Goal: Transaction & Acquisition: Purchase product/service

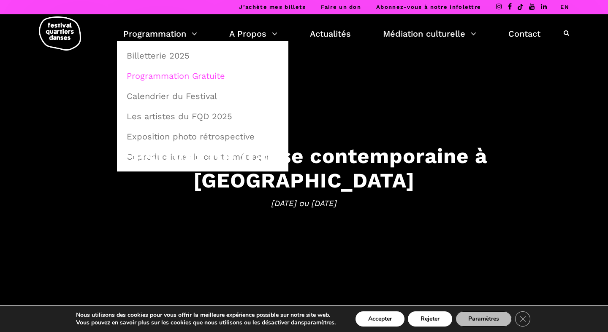
click at [193, 74] on link "Programmation Gratuite" at bounding box center [203, 75] width 162 height 19
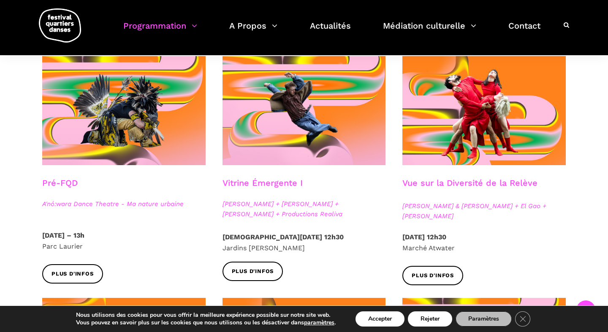
scroll to position [211, 0]
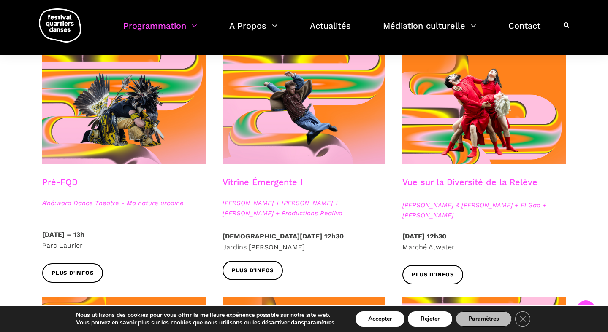
click at [465, 181] on h3 "Vue sur la Diversité de la Relève" at bounding box center [469, 187] width 135 height 21
click at [465, 183] on h3 "Vue sur la Diversité de la Relève" at bounding box center [469, 187] width 135 height 21
click at [458, 182] on h3 "Vue sur la Diversité de la Relève" at bounding box center [469, 187] width 135 height 21
click at [441, 279] on span "Plus d'infos" at bounding box center [432, 275] width 42 height 9
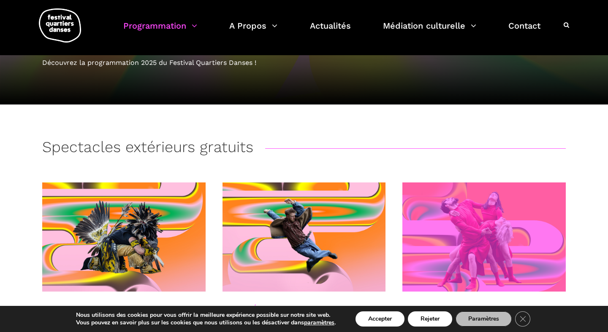
scroll to position [0, 0]
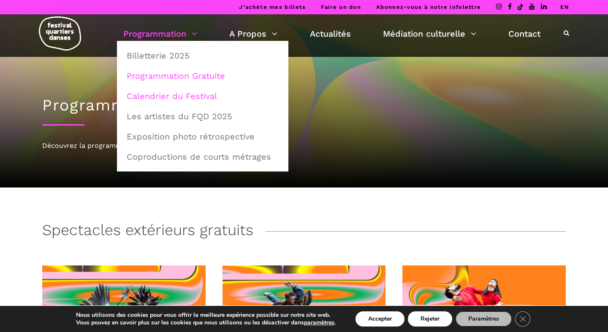
click at [186, 97] on link "Calendrier du Festival" at bounding box center [203, 95] width 162 height 19
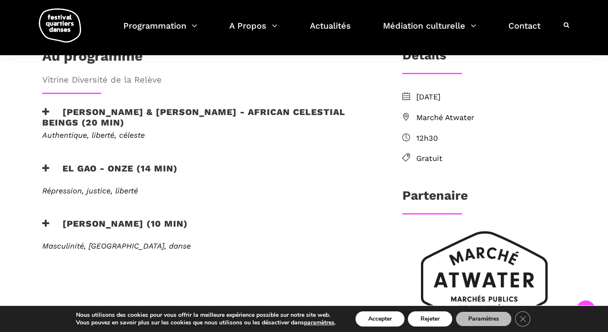
scroll to position [263, 0]
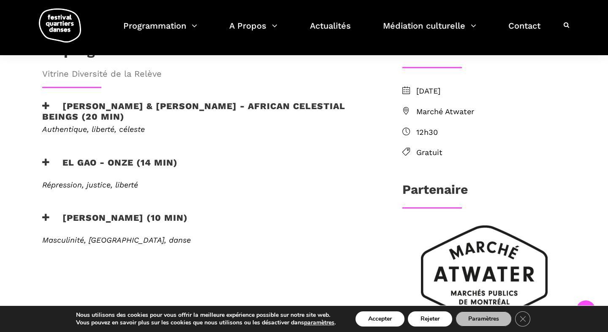
click at [43, 102] on icon at bounding box center [46, 106] width 8 height 9
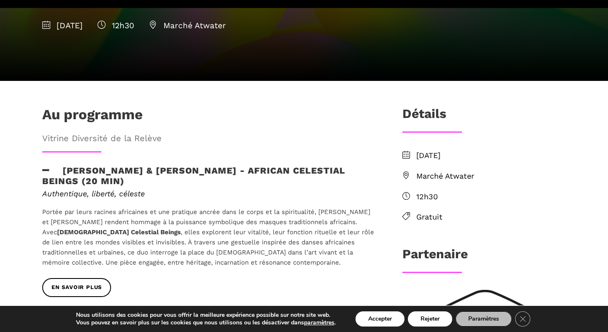
scroll to position [0, 0]
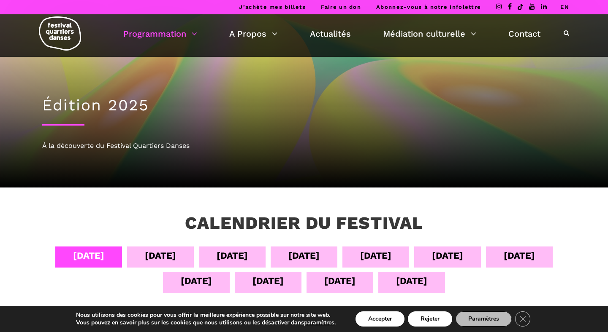
click at [157, 254] on div "05 sept" at bounding box center [160, 255] width 31 height 15
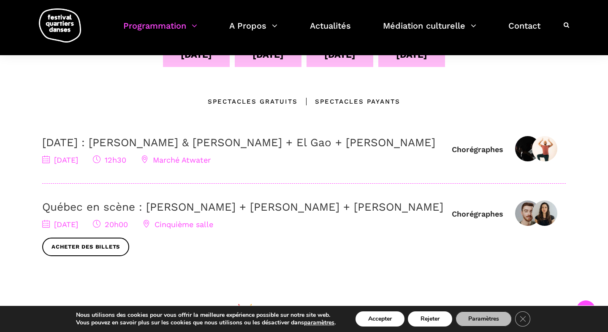
scroll to position [70, 0]
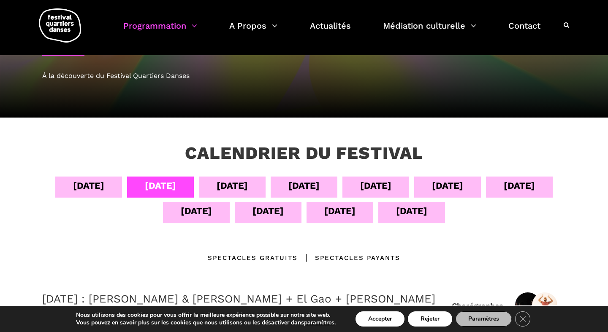
click at [222, 191] on div "06 sept" at bounding box center [231, 185] width 31 height 15
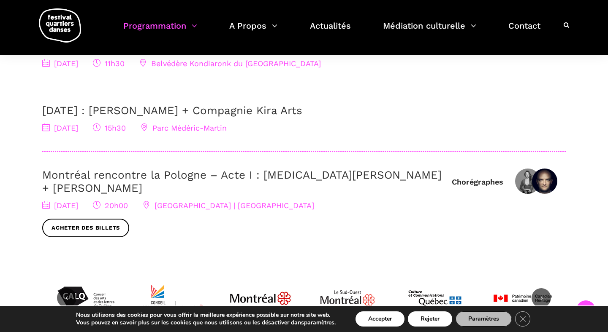
scroll to position [328, 0]
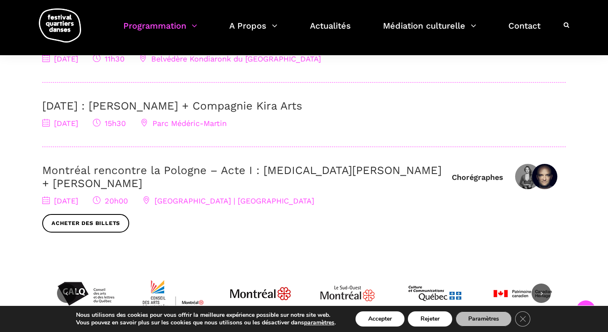
click at [147, 171] on link "Montréal rencontre la Pologne – Acte I : Kyra Jean Green + Janusz Orlik" at bounding box center [241, 177] width 399 height 26
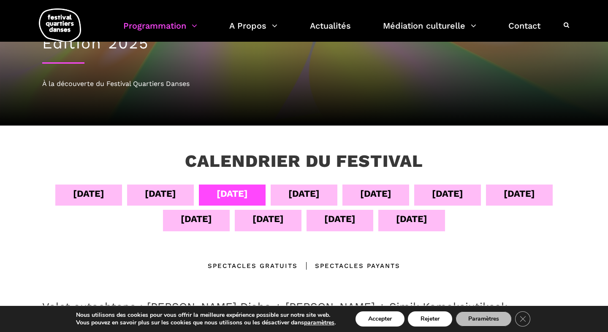
scroll to position [92, 0]
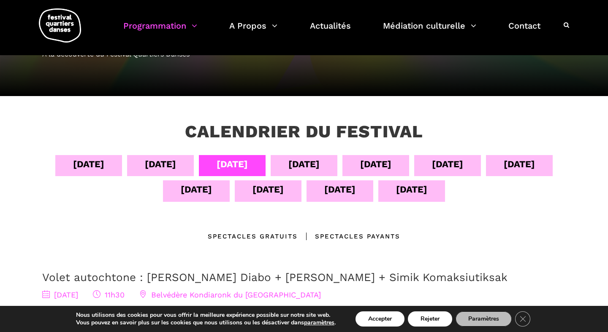
click at [294, 176] on div "07 sept" at bounding box center [303, 165] width 67 height 21
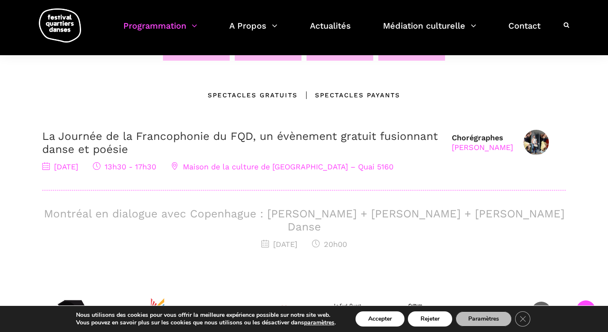
scroll to position [244, 0]
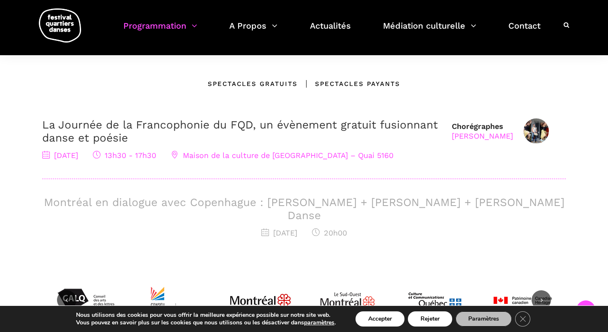
click at [290, 200] on h3 "Montréal en dialogue avec Copenhague : Charles-Alexis Desgagnés + Lene Boel + S…" at bounding box center [303, 209] width 523 height 26
click at [211, 210] on div "Montréal en dialogue avec Copenhague : Charles-Alexis Desgagnés + Lene Boel + S…" at bounding box center [303, 217] width 523 height 43
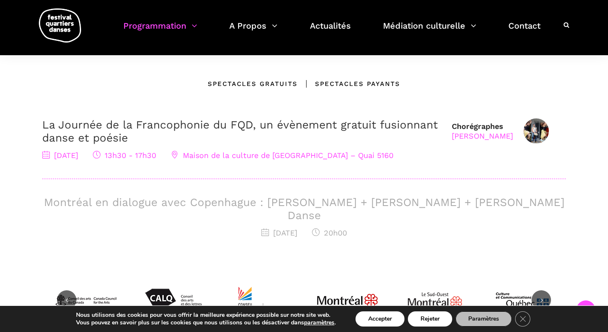
click at [275, 229] on span "7 septembre 2025" at bounding box center [279, 233] width 36 height 9
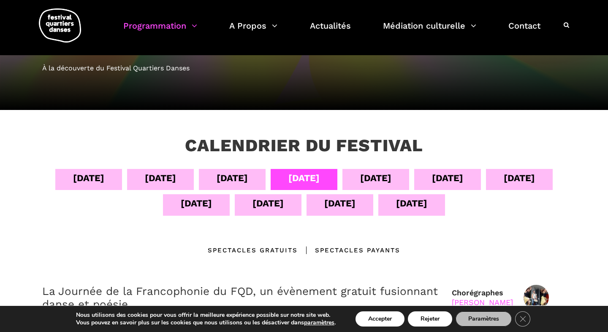
scroll to position [0, 0]
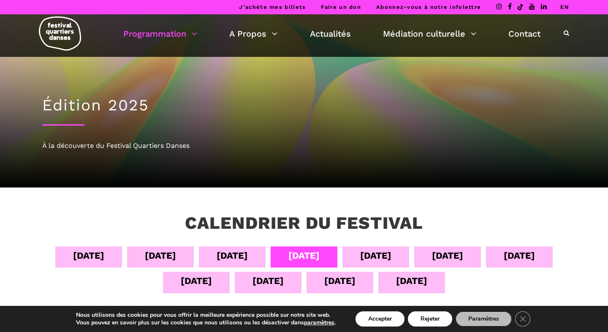
click at [366, 256] on div "08 sept" at bounding box center [375, 255] width 31 height 15
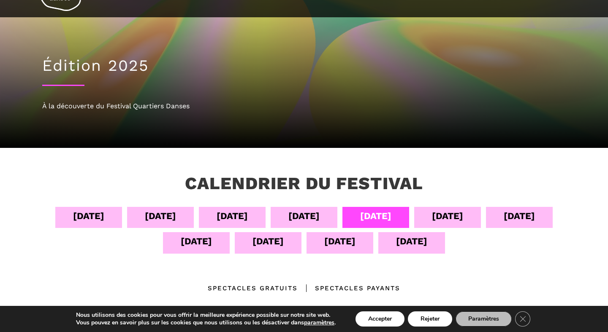
scroll to position [52, 0]
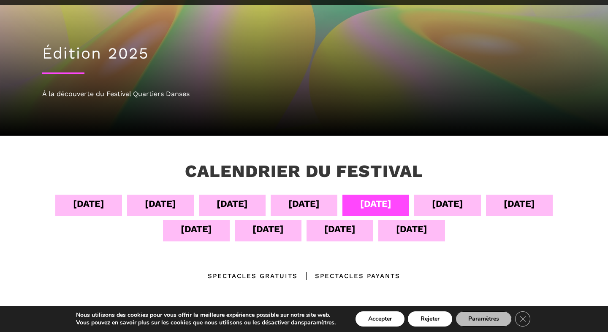
click at [262, 232] on div "12 sept" at bounding box center [267, 229] width 31 height 15
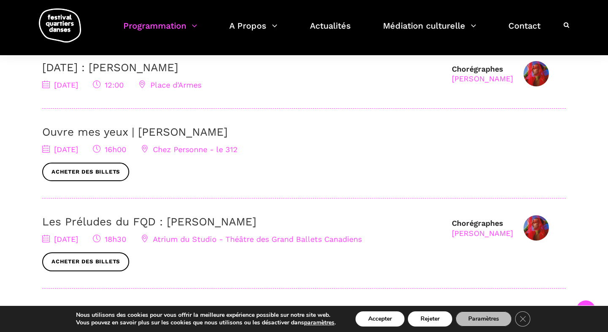
scroll to position [301, 0]
click at [162, 137] on link "Ouvre mes yeux | [PERSON_NAME]" at bounding box center [134, 133] width 185 height 13
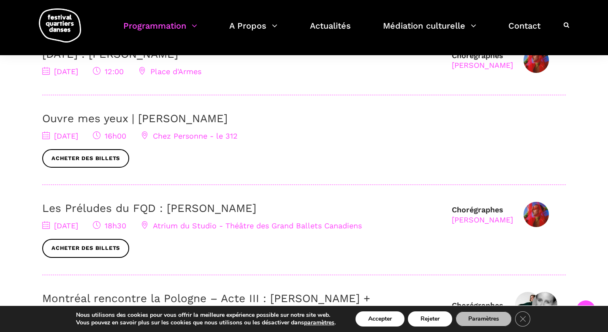
scroll to position [316, 0]
click at [103, 161] on link "Acheter des billets" at bounding box center [85, 158] width 87 height 19
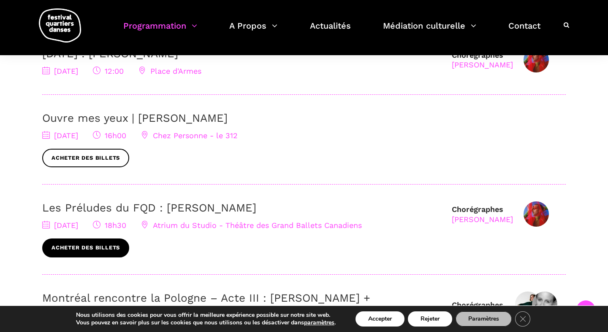
click at [95, 249] on link "Acheter des billets" at bounding box center [85, 248] width 87 height 19
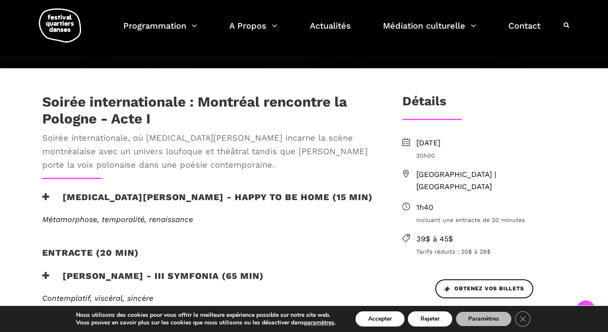
scroll to position [211, 0]
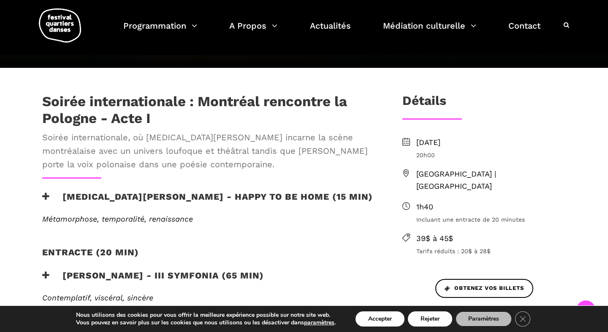
click at [50, 192] on h3 "Kyra Jean Green - Happy to be home (15 min)" at bounding box center [207, 202] width 330 height 21
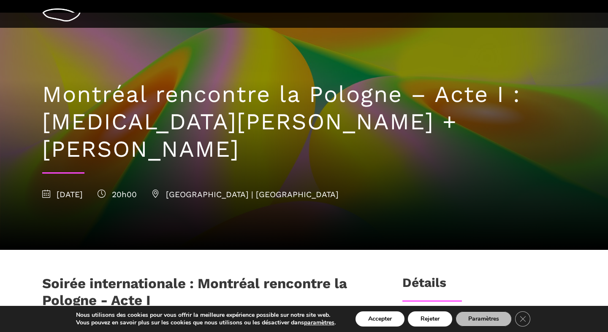
scroll to position [0, 0]
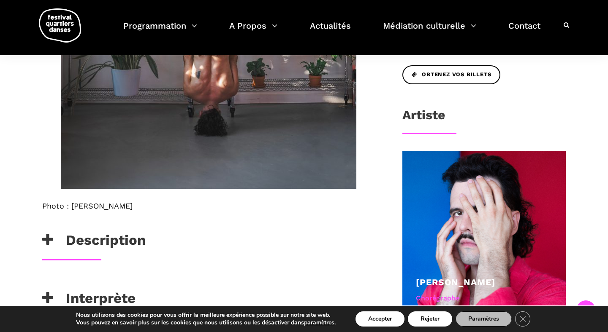
scroll to position [443, 0]
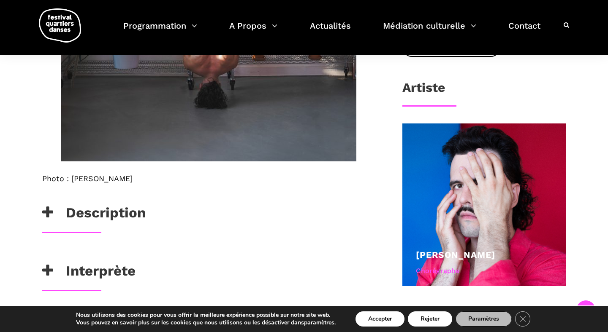
click at [48, 216] on icon at bounding box center [47, 213] width 11 height 14
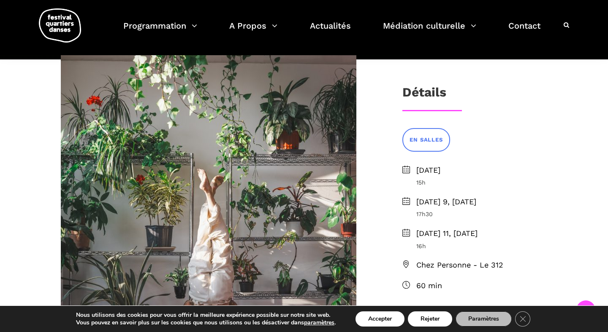
scroll to position [157, 0]
